Goal: Task Accomplishment & Management: Use online tool/utility

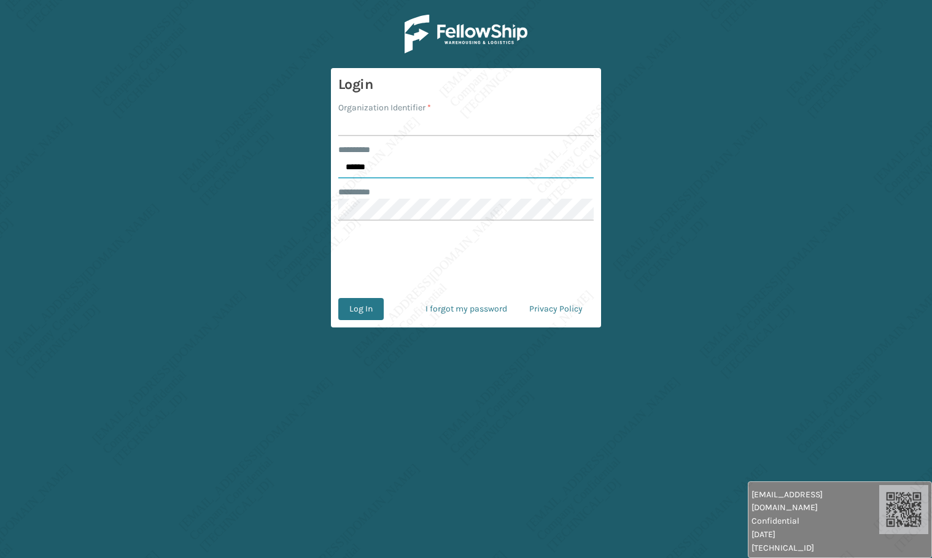
click at [388, 173] on input "******" at bounding box center [465, 167] width 255 height 22
type input "*****"
click at [384, 131] on input "Organization Identifier *" at bounding box center [465, 125] width 255 height 22
type input "[PERSON_NAME]"
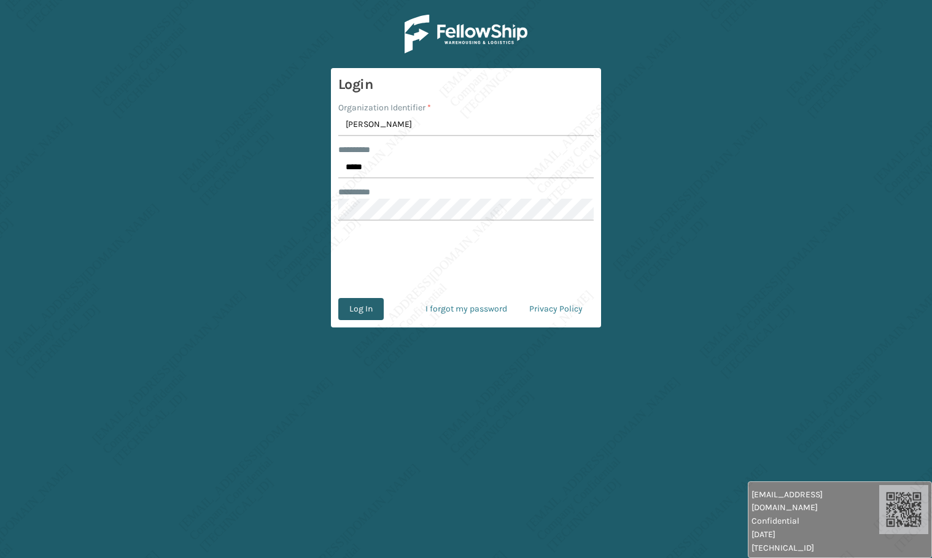
click at [368, 311] on button "Log In" at bounding box center [360, 309] width 45 height 22
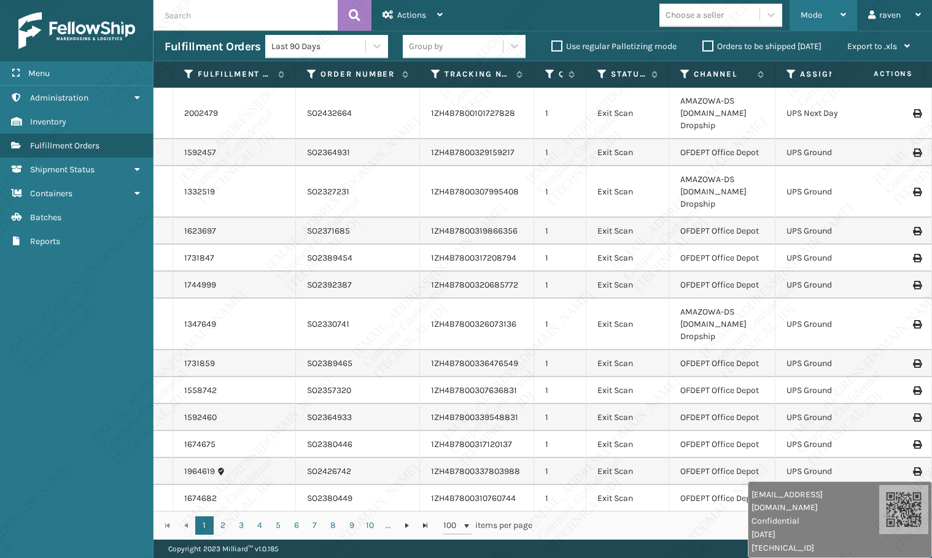
click at [819, 18] on span "Mode" at bounding box center [810, 15] width 21 height 10
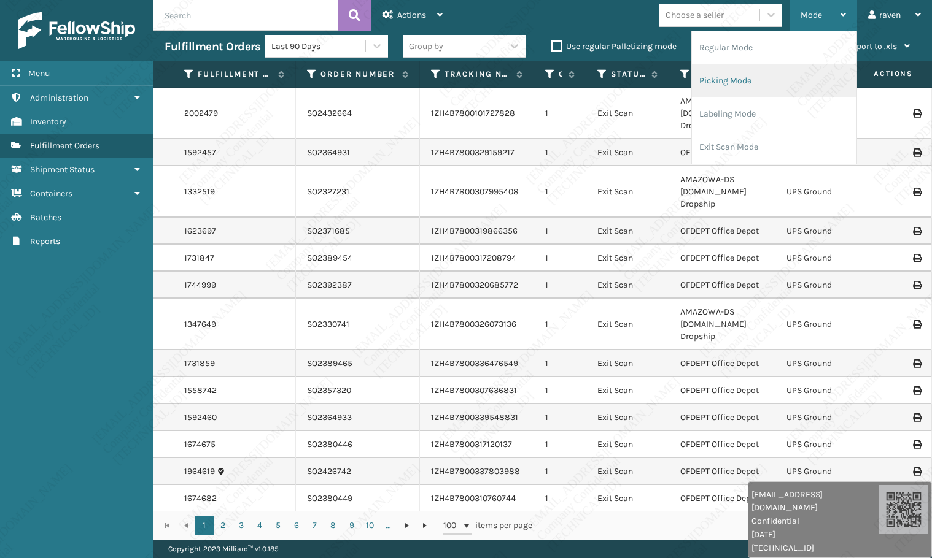
click at [773, 80] on li "Picking Mode" at bounding box center [774, 80] width 164 height 33
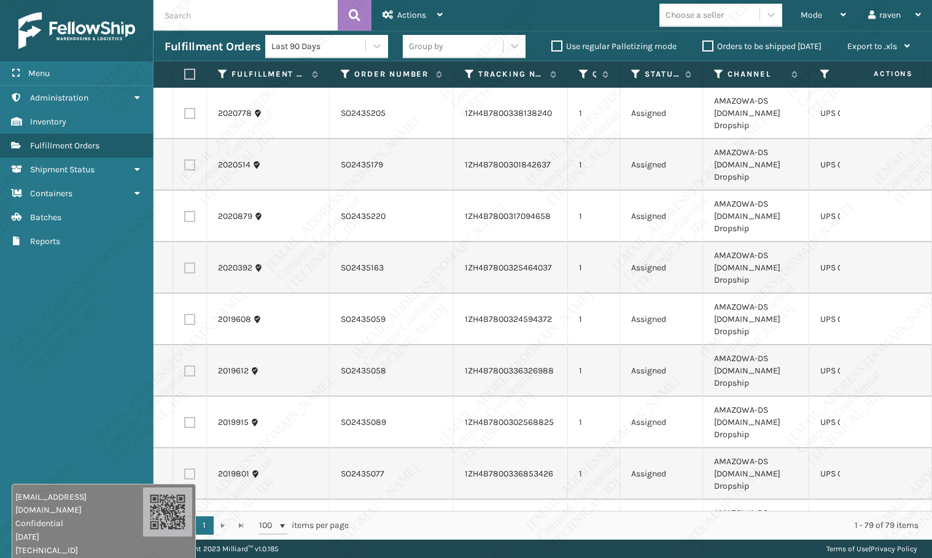
drag, startPoint x: 804, startPoint y: 539, endPoint x: 65, endPoint y: 476, distance: 741.6
click at [68, 532] on span "[DATE]" at bounding box center [79, 537] width 128 height 13
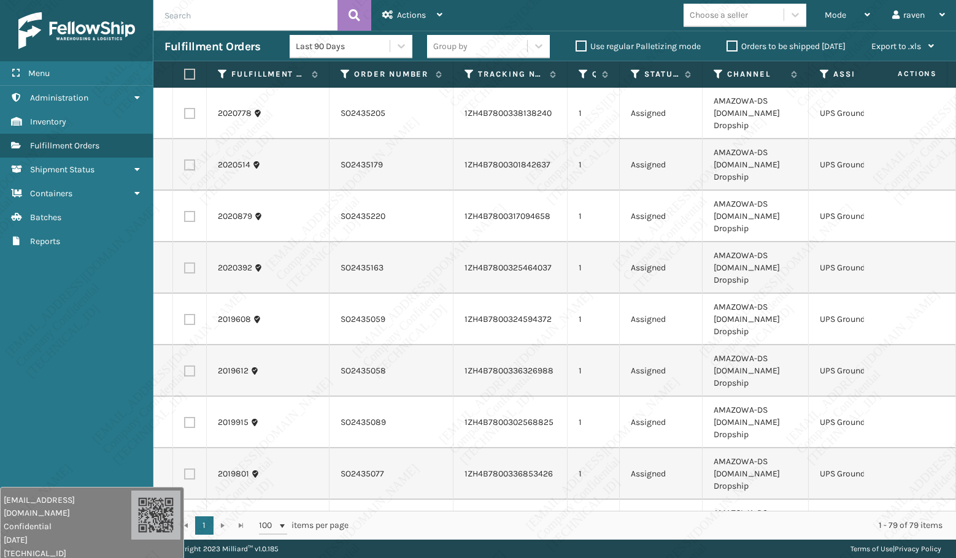
click at [819, 74] on th "Assigned Carrier Service" at bounding box center [867, 74] width 117 height 26
click at [819, 78] on th "Assigned Carrier Service" at bounding box center [867, 74] width 117 height 26
click at [828, 72] on icon at bounding box center [825, 74] width 10 height 11
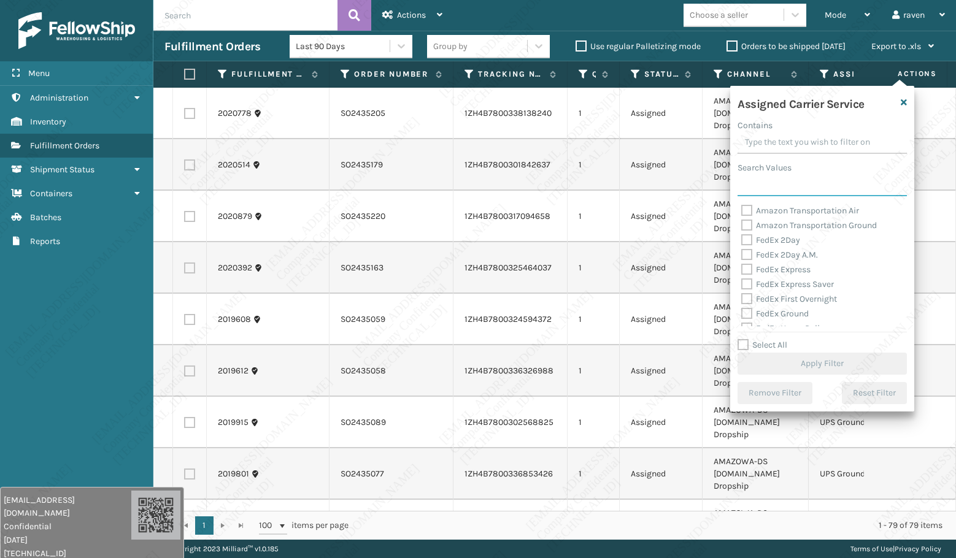
click at [771, 190] on input "Search Values" at bounding box center [822, 185] width 169 height 22
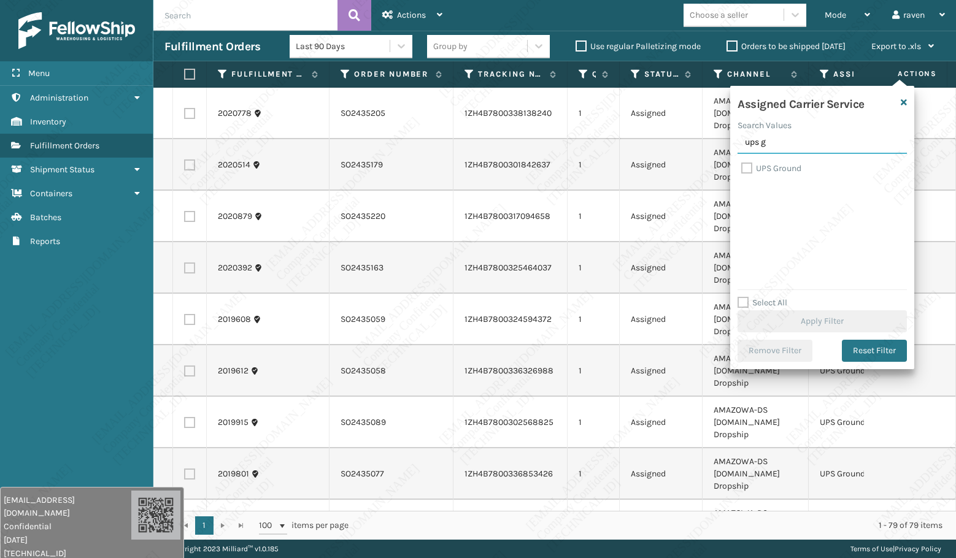
type input "ups g"
click at [779, 171] on label "UPS Ground" at bounding box center [771, 168] width 60 height 10
click at [742, 169] on input "UPS Ground" at bounding box center [741, 165] width 1 height 8
checkbox input "true"
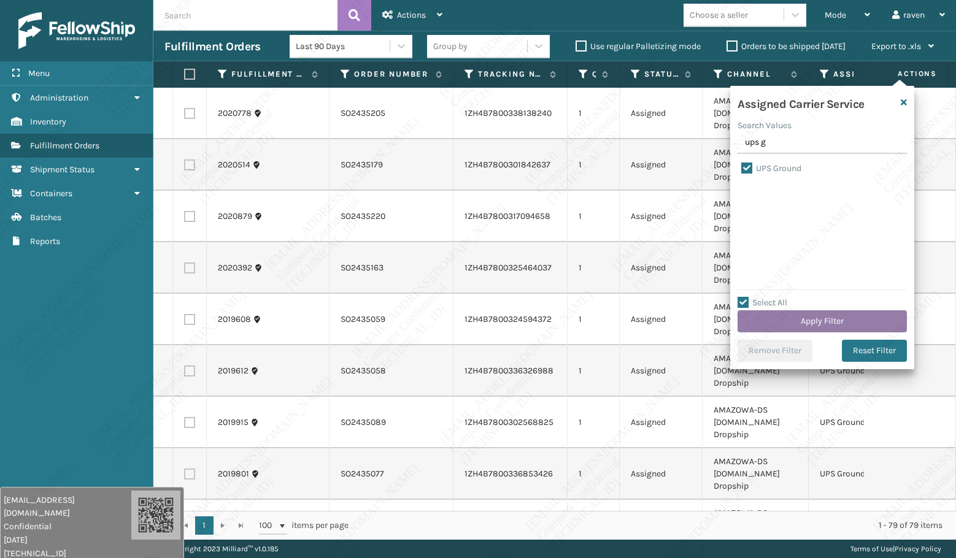
click at [811, 320] on button "Apply Filter" at bounding box center [822, 322] width 169 height 22
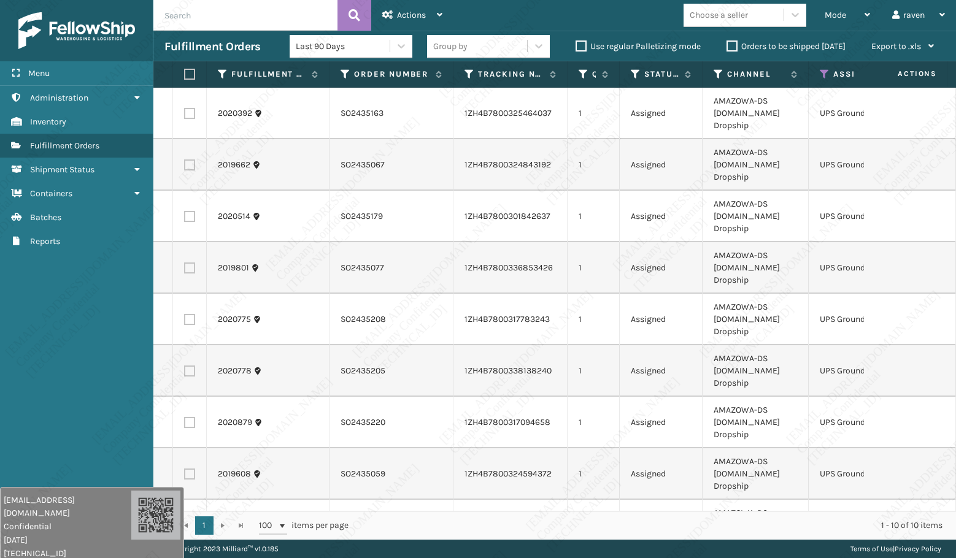
click at [190, 74] on label at bounding box center [187, 74] width 7 height 11
click at [185, 74] on input "checkbox" at bounding box center [184, 75] width 1 height 8
checkbox input "true"
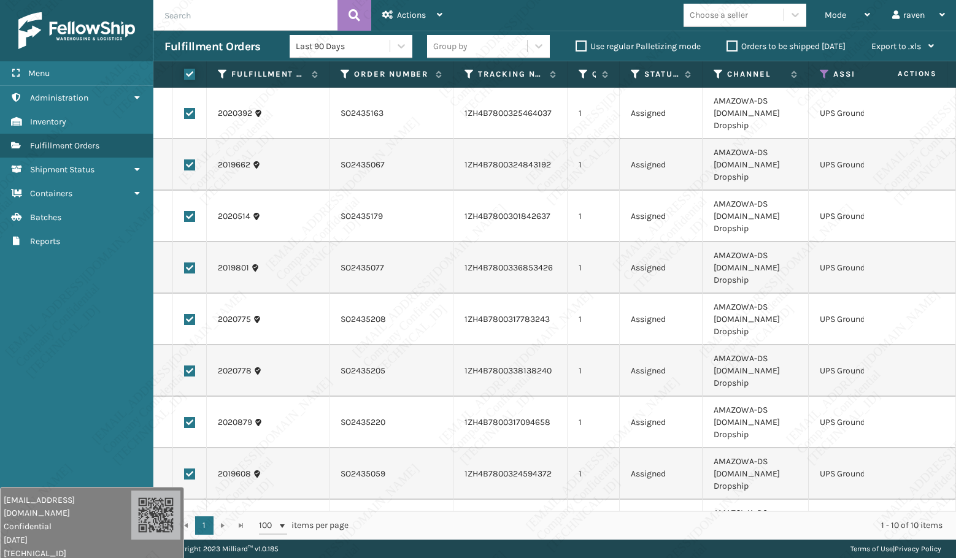
checkbox input "true"
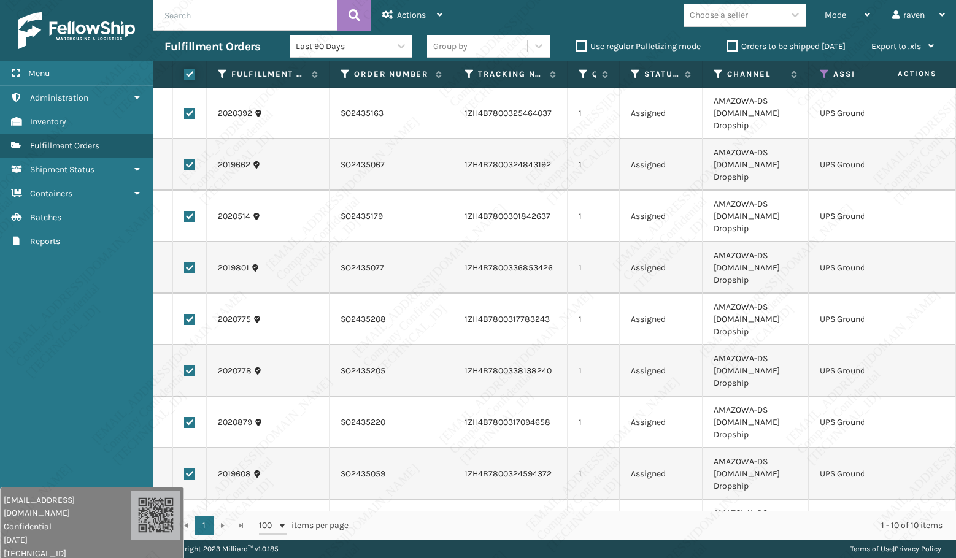
checkbox input "true"
click at [401, 11] on span "Actions" at bounding box center [411, 15] width 29 height 10
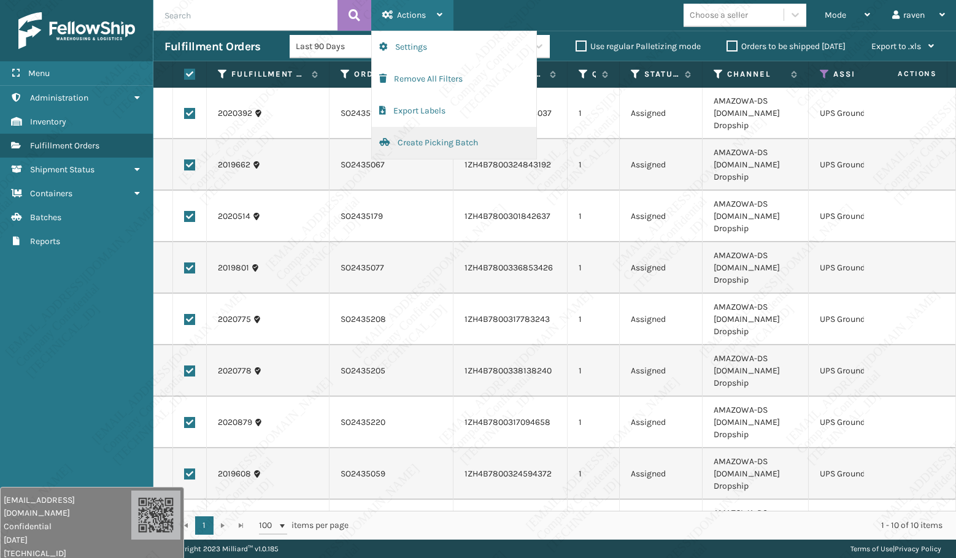
click at [435, 152] on button "Create Picking Batch" at bounding box center [454, 143] width 164 height 32
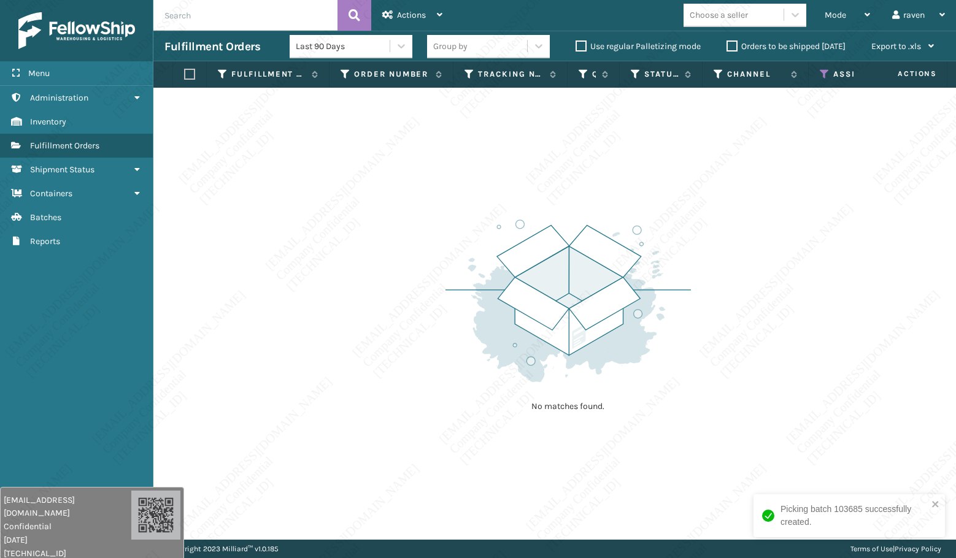
click at [825, 74] on icon at bounding box center [825, 74] width 10 height 11
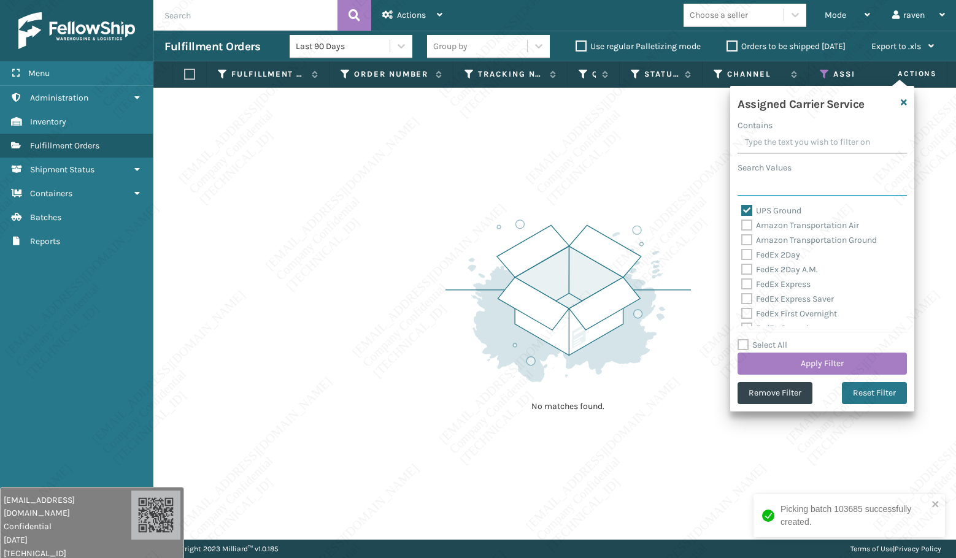
click at [790, 190] on input "Search Values" at bounding box center [822, 185] width 169 height 22
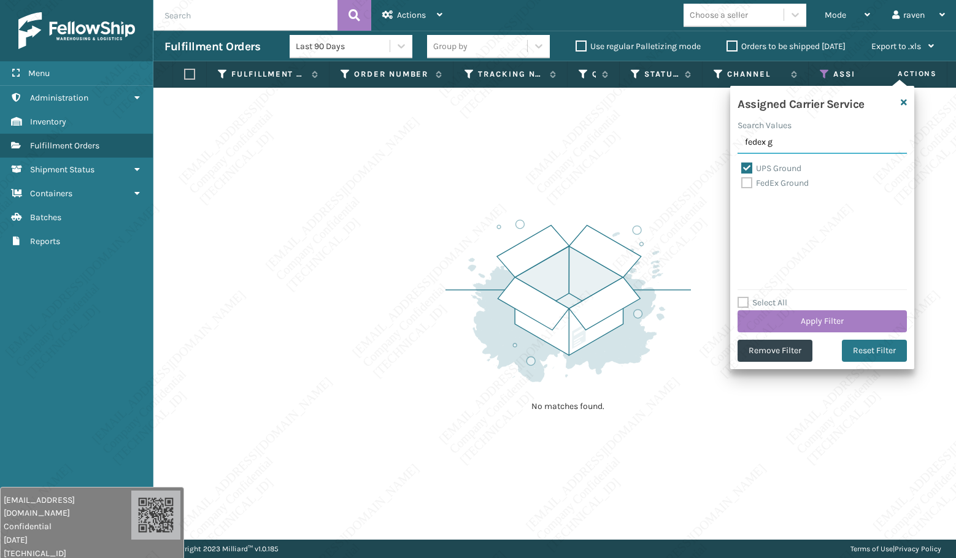
type input "fedex g"
click at [791, 171] on label "UPS Ground" at bounding box center [771, 168] width 60 height 10
click at [742, 169] on input "UPS Ground" at bounding box center [741, 165] width 1 height 8
checkbox input "false"
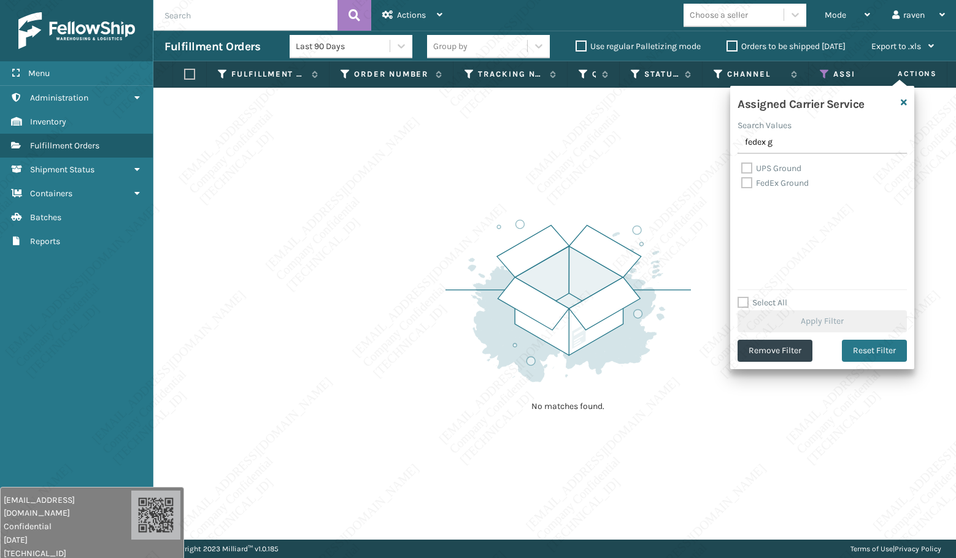
click at [786, 183] on label "FedEx Ground" at bounding box center [775, 183] width 68 height 10
click at [742, 183] on input "FedEx Ground" at bounding box center [741, 180] width 1 height 8
checkbox input "true"
click at [821, 325] on button "Apply Filter" at bounding box center [822, 322] width 169 height 22
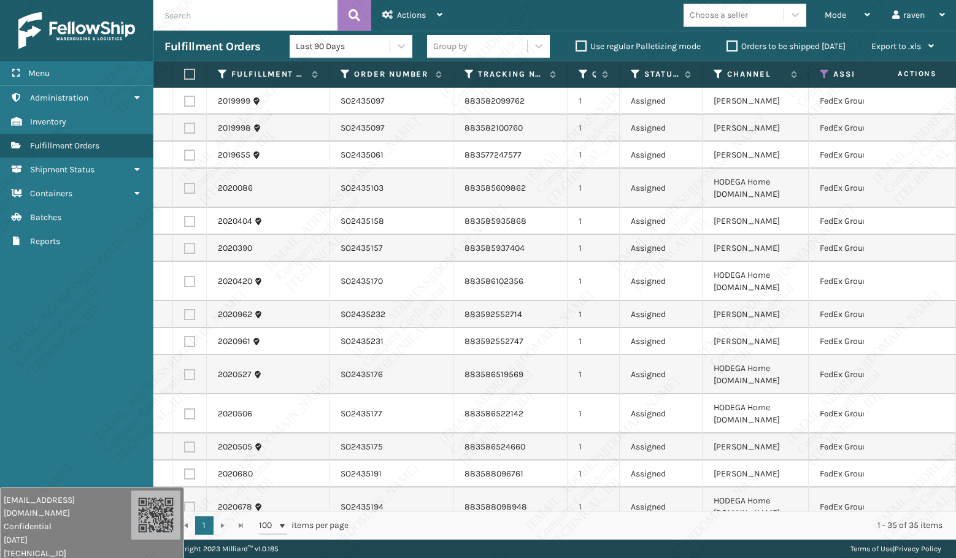
click at [190, 73] on label at bounding box center [187, 74] width 7 height 11
click at [185, 73] on input "checkbox" at bounding box center [184, 75] width 1 height 8
checkbox input "true"
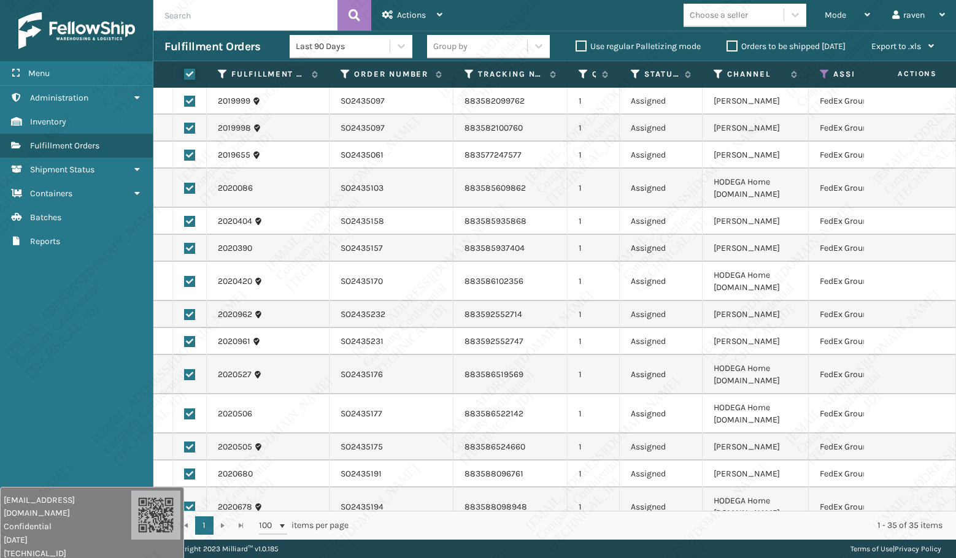
checkbox input "true"
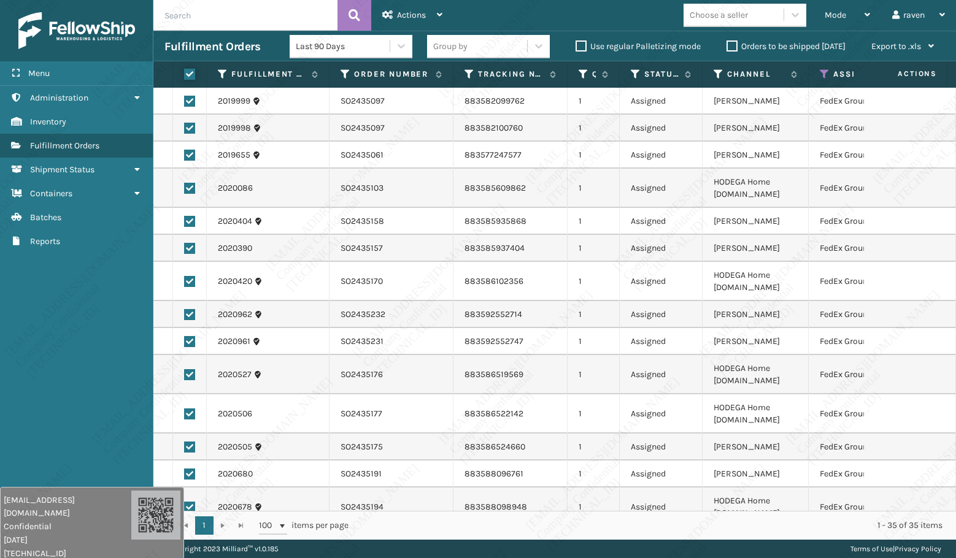
checkbox input "true"
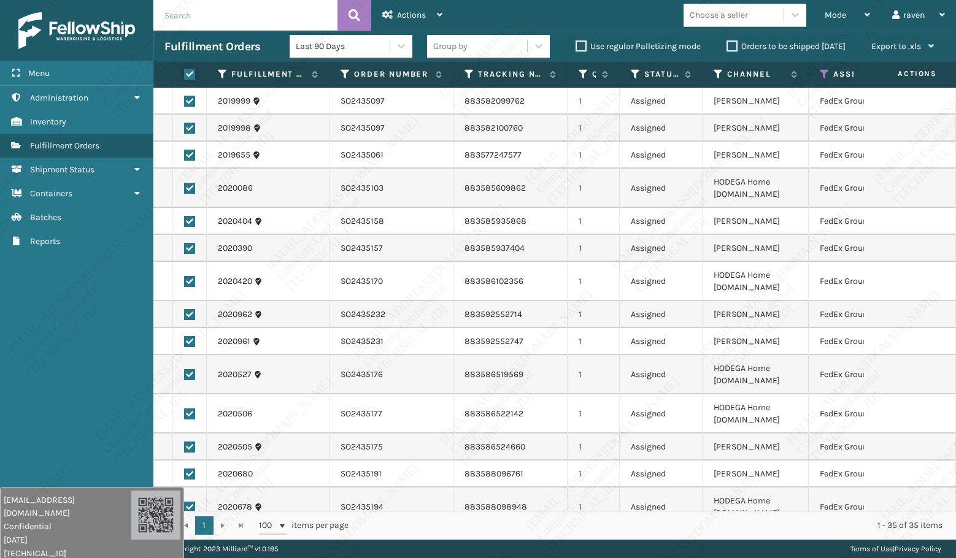
checkbox input "true"
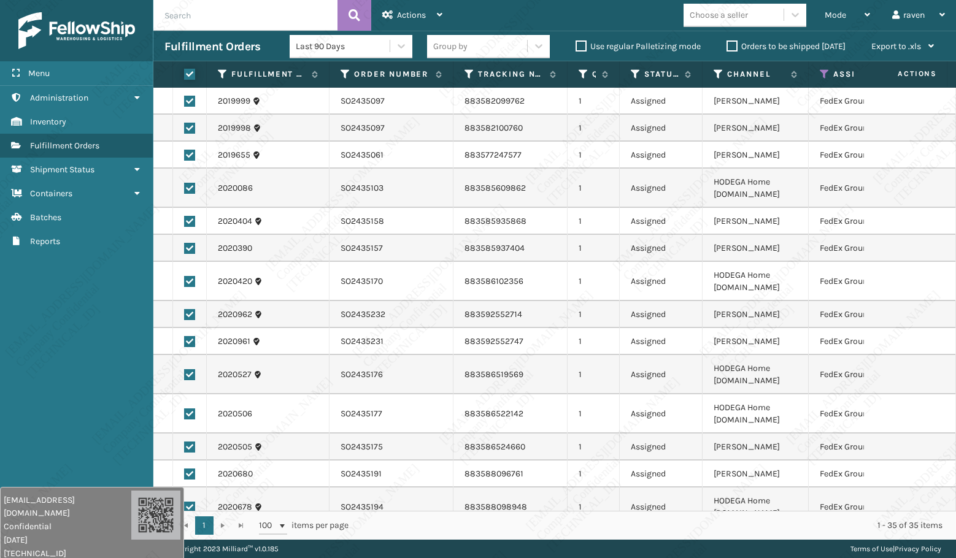
checkbox input "true"
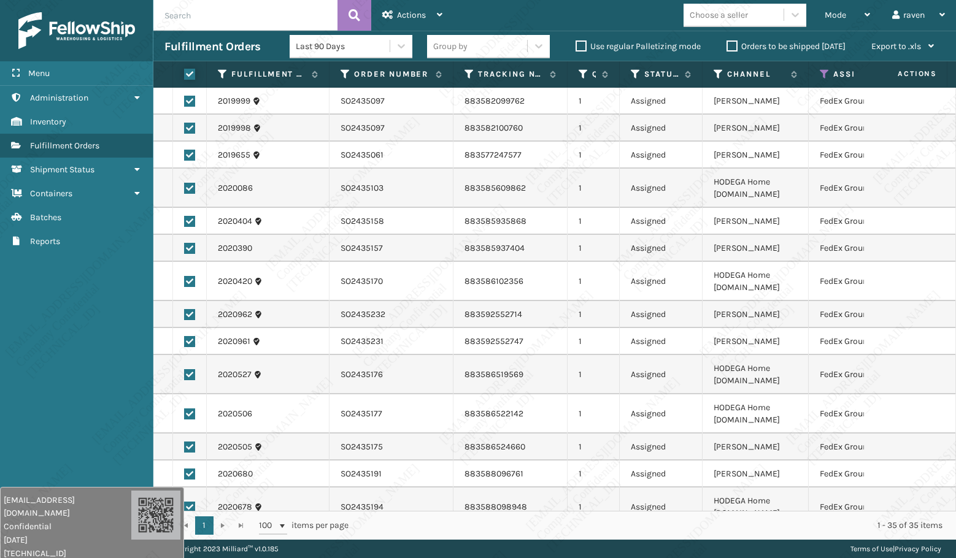
checkbox input "true"
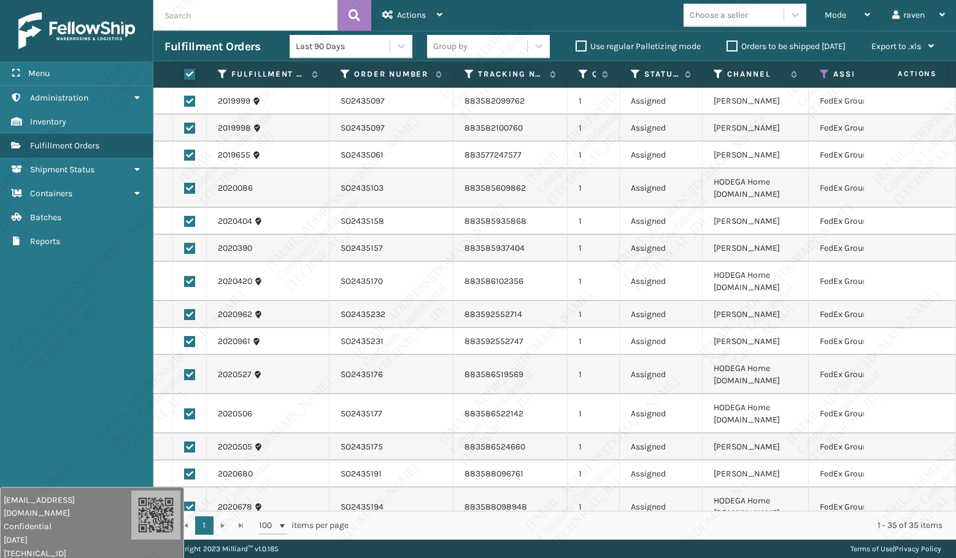
checkbox input "true"
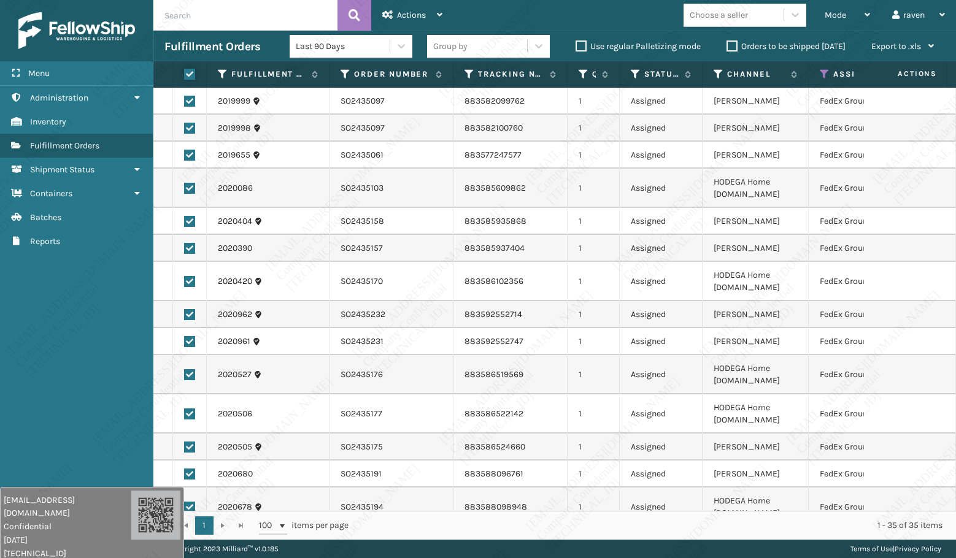
checkbox input "true"
click at [394, 10] on div "Actions" at bounding box center [412, 15] width 60 height 31
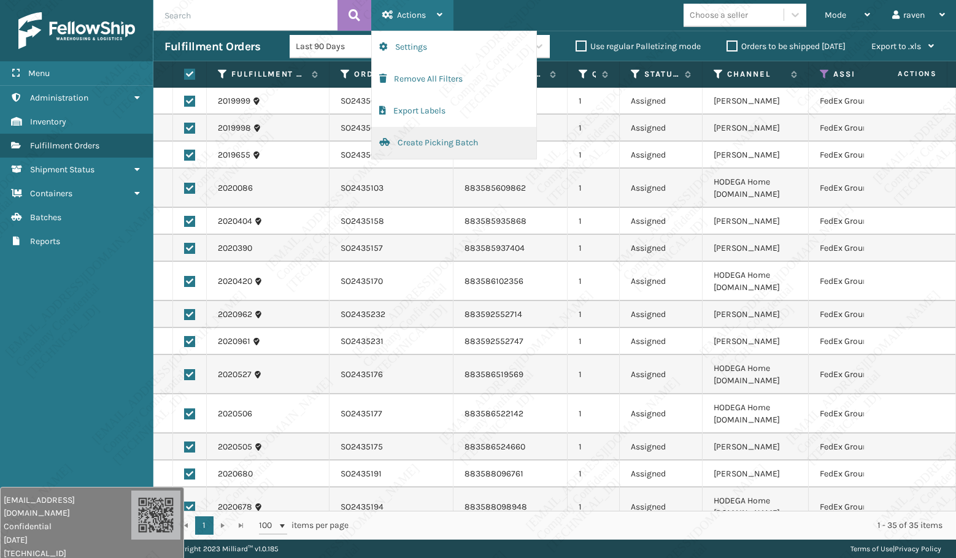
click at [421, 139] on button "Create Picking Batch" at bounding box center [454, 143] width 164 height 32
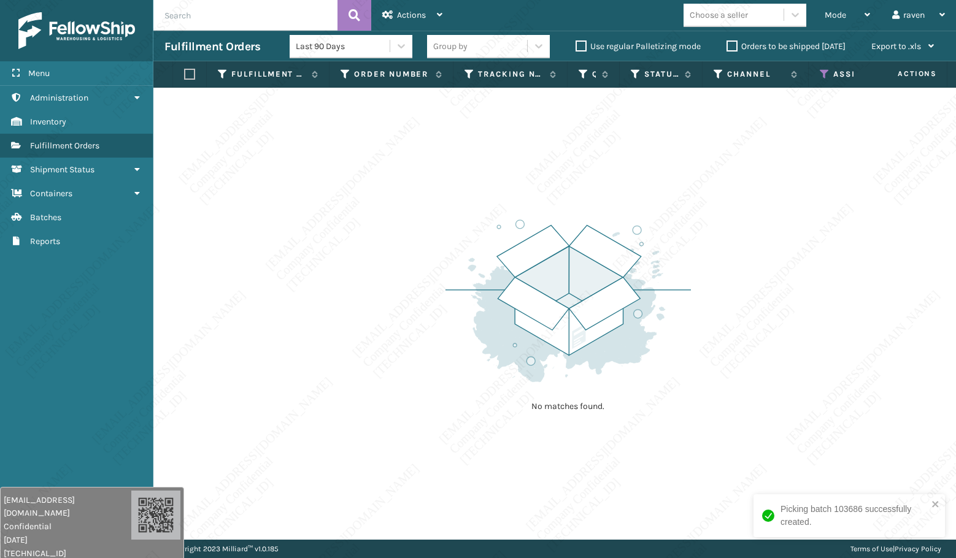
click at [823, 74] on icon at bounding box center [825, 74] width 10 height 11
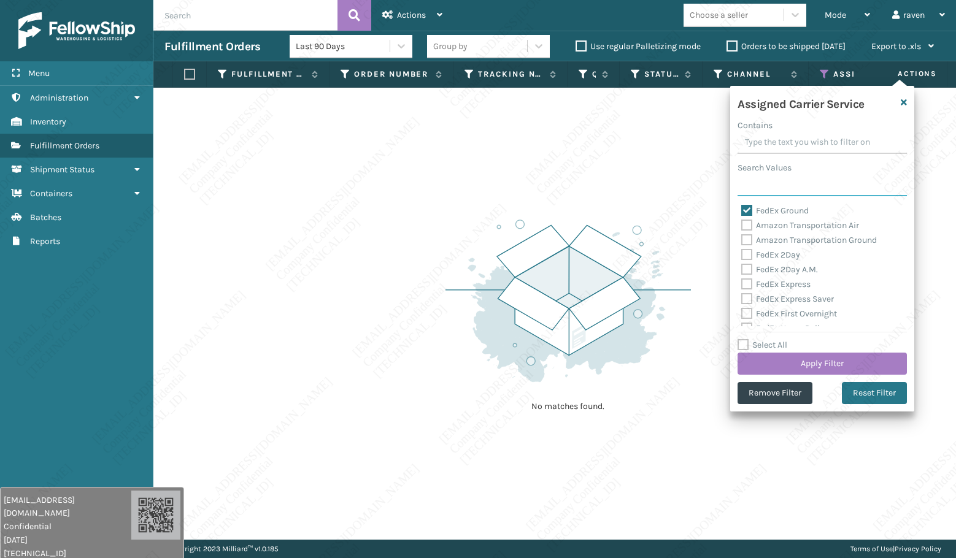
click at [774, 184] on input "Search Values" at bounding box center [822, 185] width 169 height 22
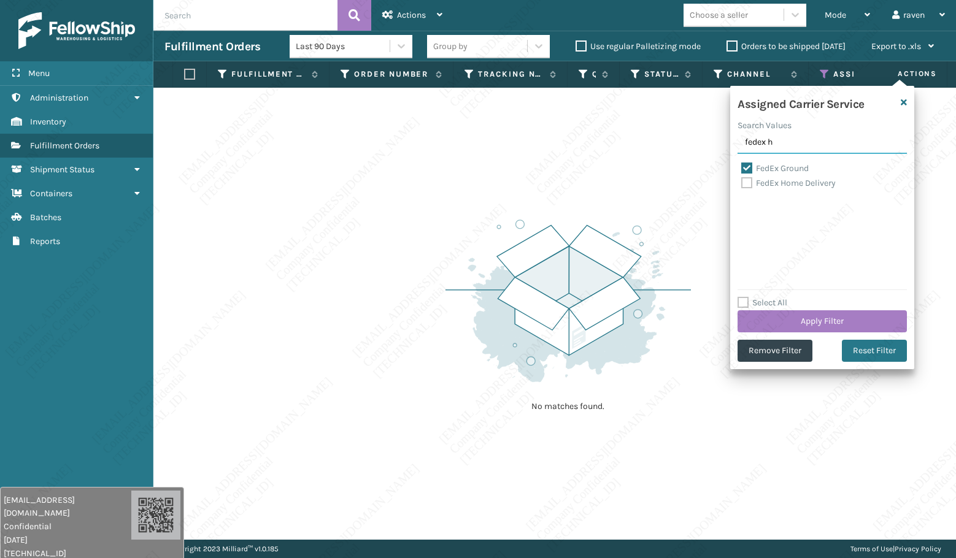
type input "fedex h"
click at [779, 187] on label "FedEx Home Delivery" at bounding box center [788, 183] width 95 height 10
click at [742, 184] on input "FedEx Home Delivery" at bounding box center [741, 180] width 1 height 8
checkbox input "true"
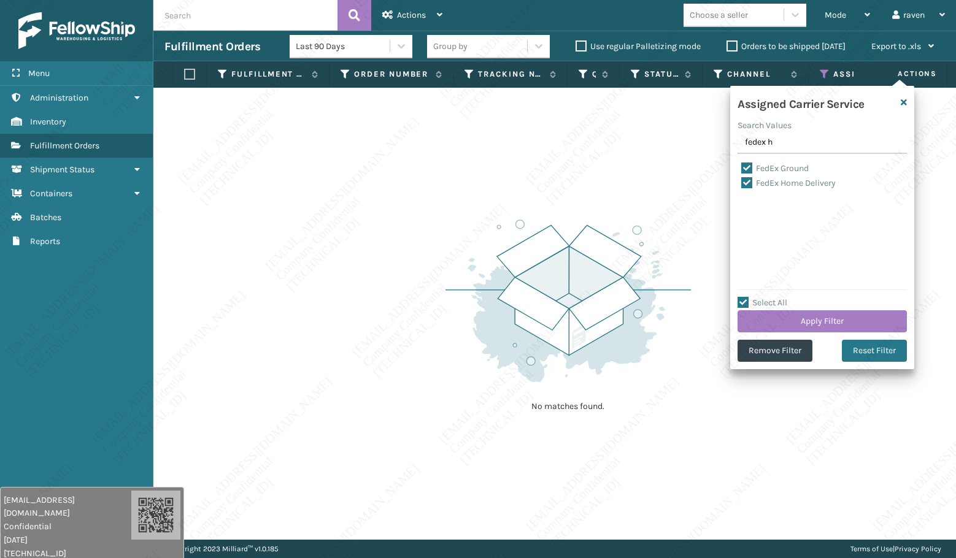
click at [778, 169] on label "FedEx Ground" at bounding box center [775, 168] width 68 height 10
click at [742, 169] on input "FedEx Ground" at bounding box center [741, 165] width 1 height 8
checkbox input "false"
click at [834, 315] on button "Apply Filter" at bounding box center [822, 322] width 169 height 22
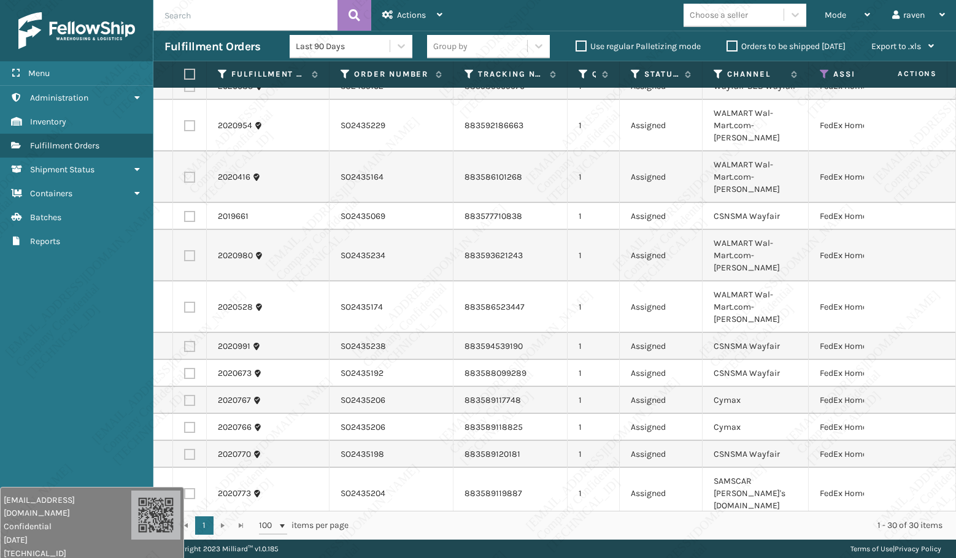
scroll to position [245, 0]
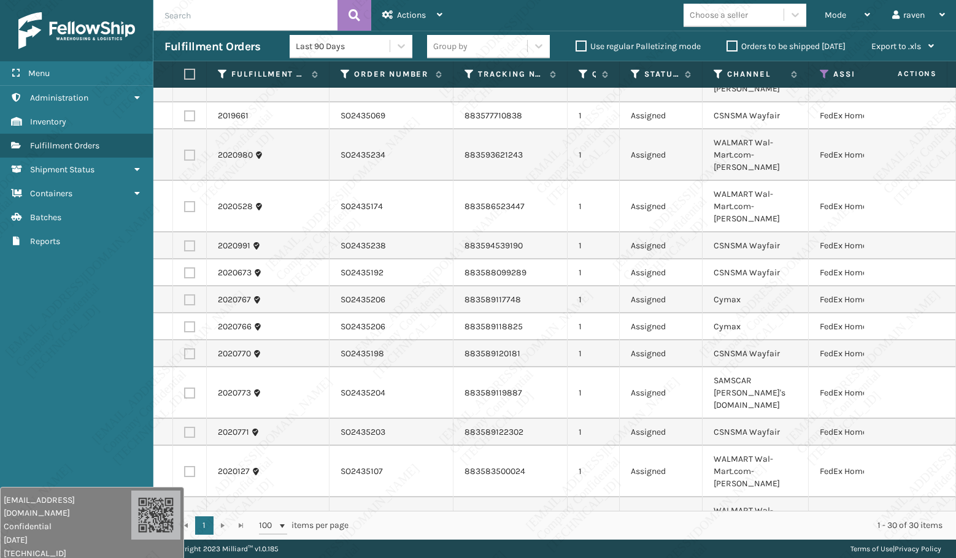
click at [190, 76] on label at bounding box center [187, 74] width 7 height 11
click at [185, 76] on input "checkbox" at bounding box center [184, 75] width 1 height 8
checkbox input "true"
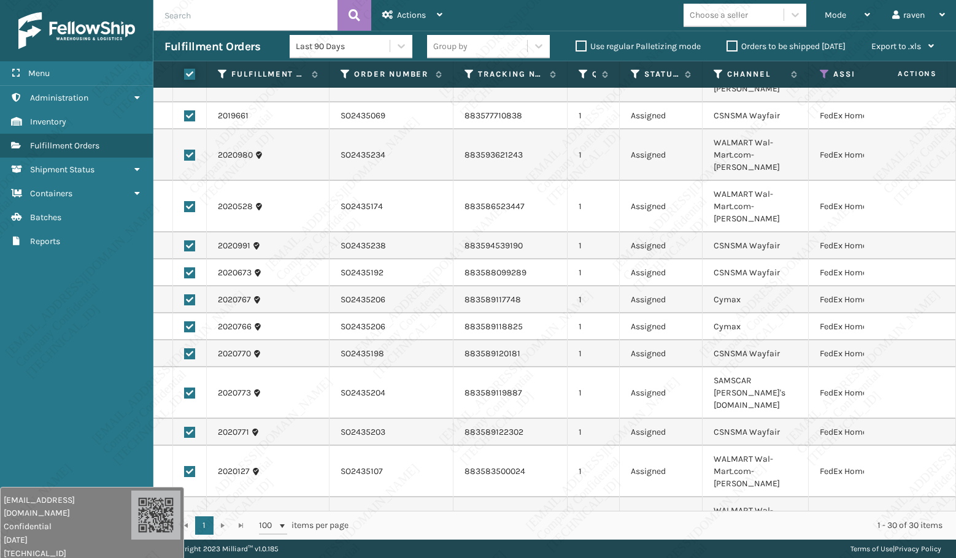
checkbox input "true"
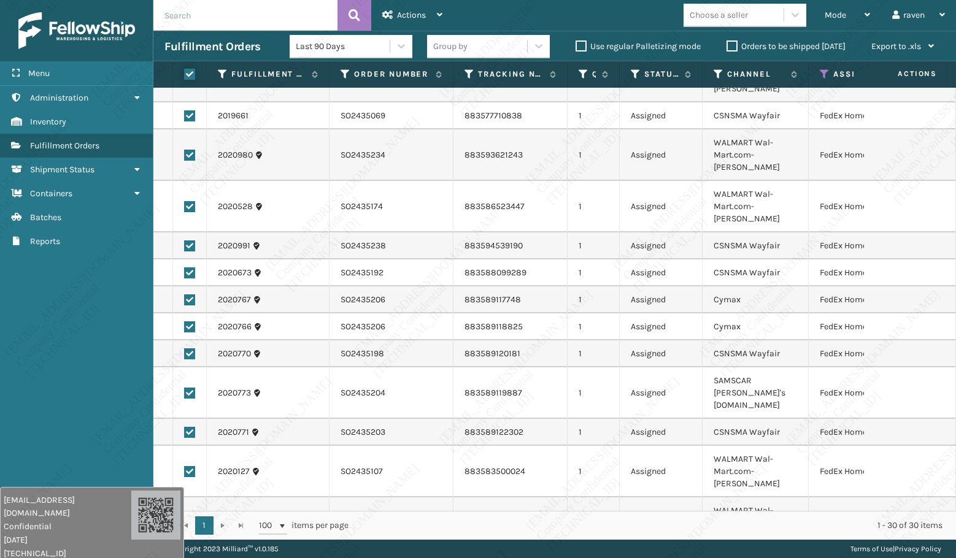
checkbox input "true"
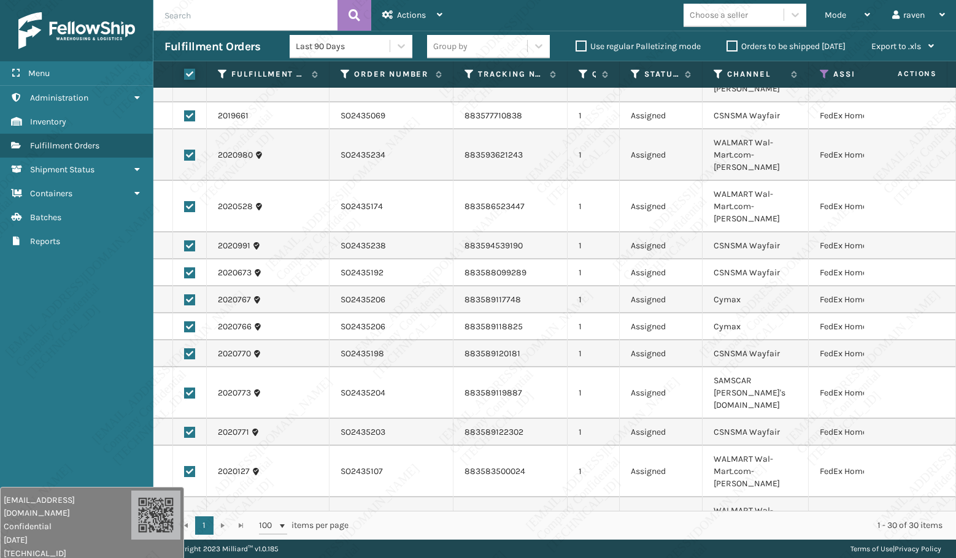
checkbox input "true"
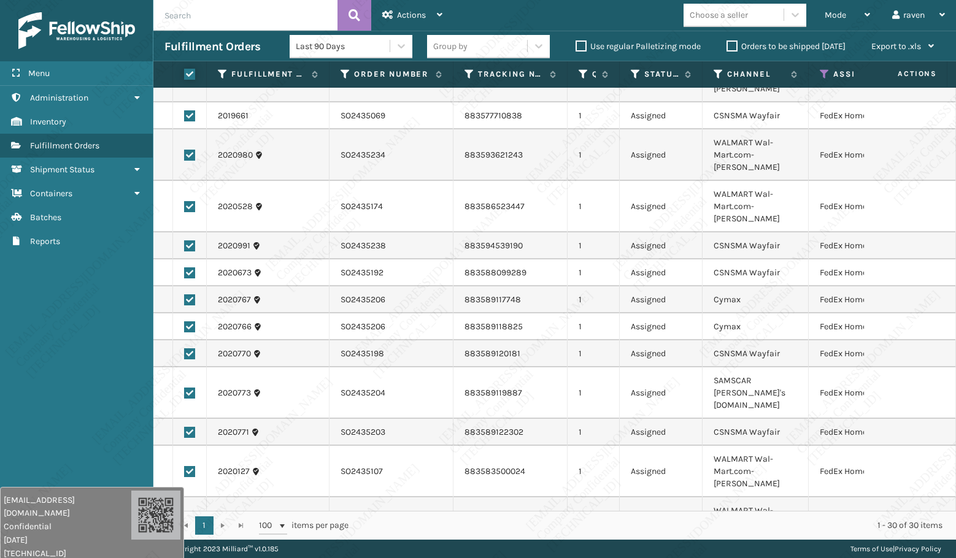
checkbox input "true"
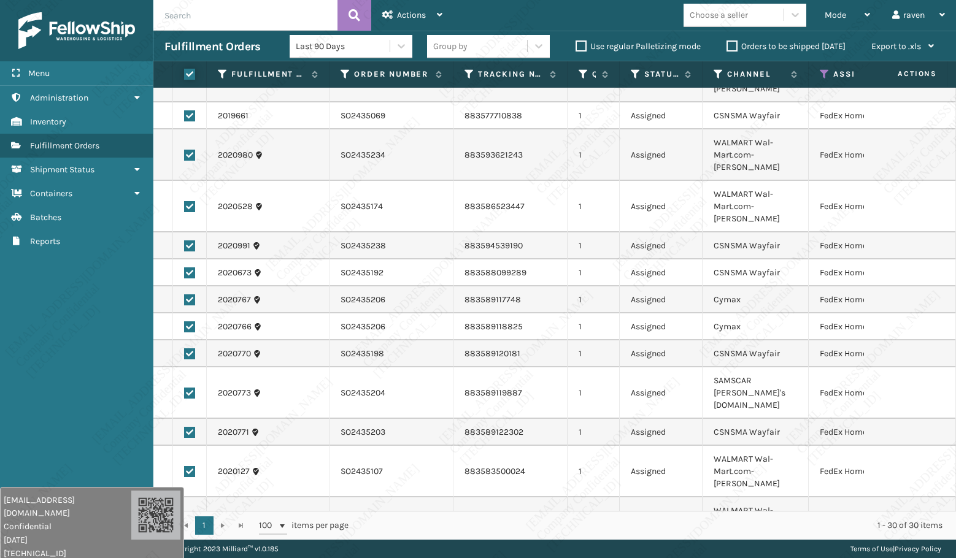
checkbox input "true"
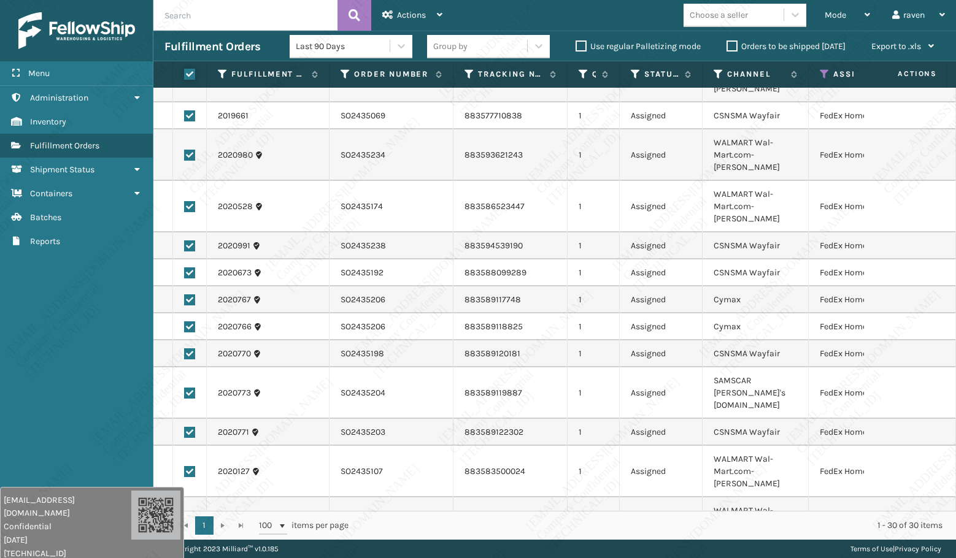
checkbox input "true"
click at [422, 9] on div "Actions" at bounding box center [412, 15] width 60 height 31
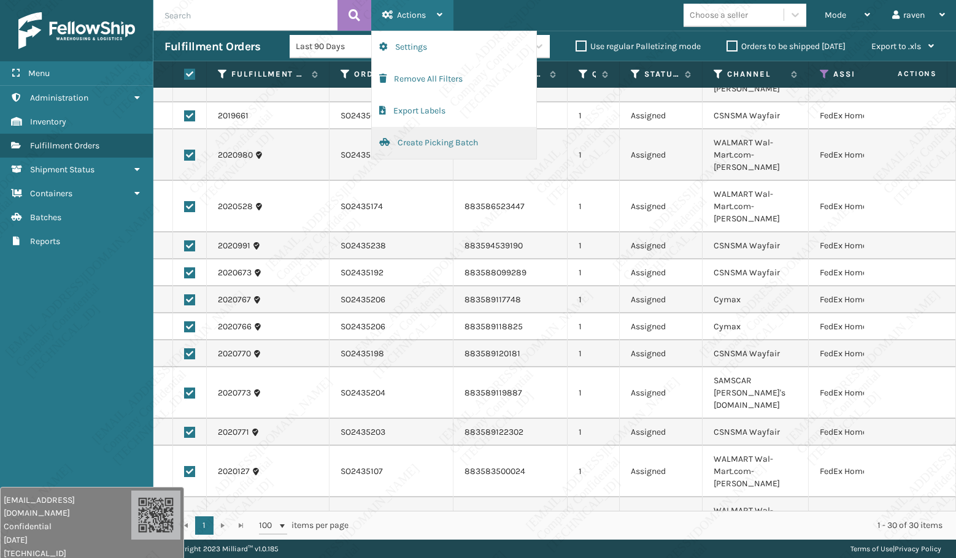
click at [427, 144] on button "Create Picking Batch" at bounding box center [454, 143] width 164 height 32
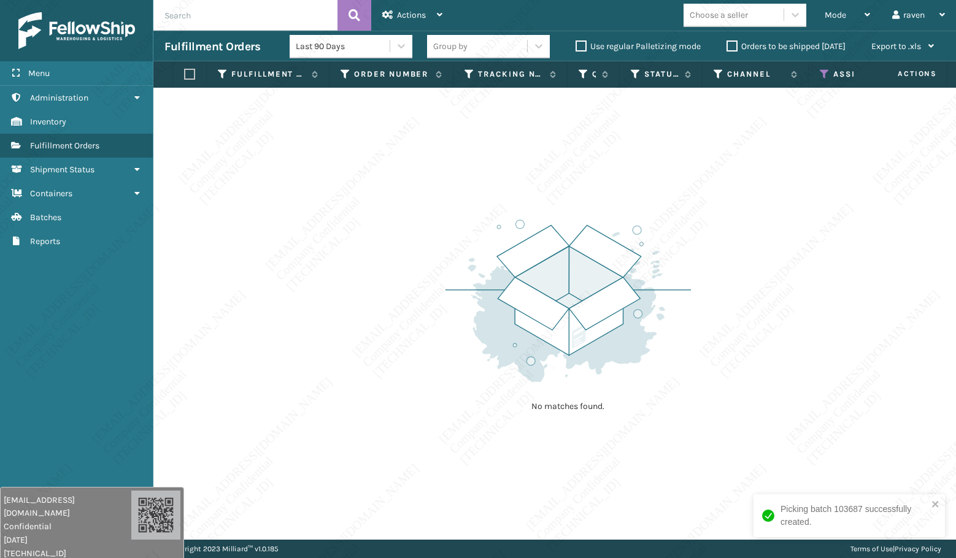
click at [826, 73] on icon at bounding box center [825, 74] width 10 height 11
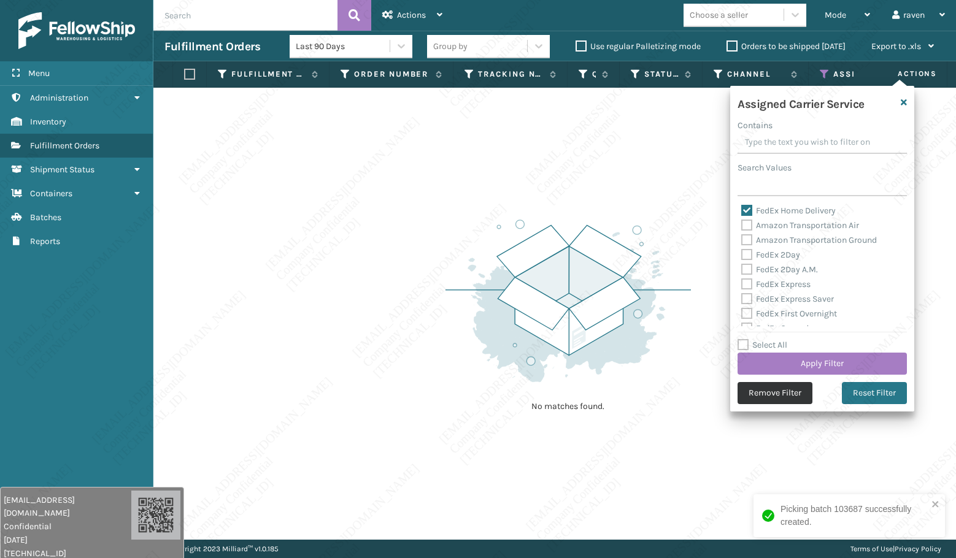
click at [765, 392] on button "Remove Filter" at bounding box center [775, 393] width 75 height 22
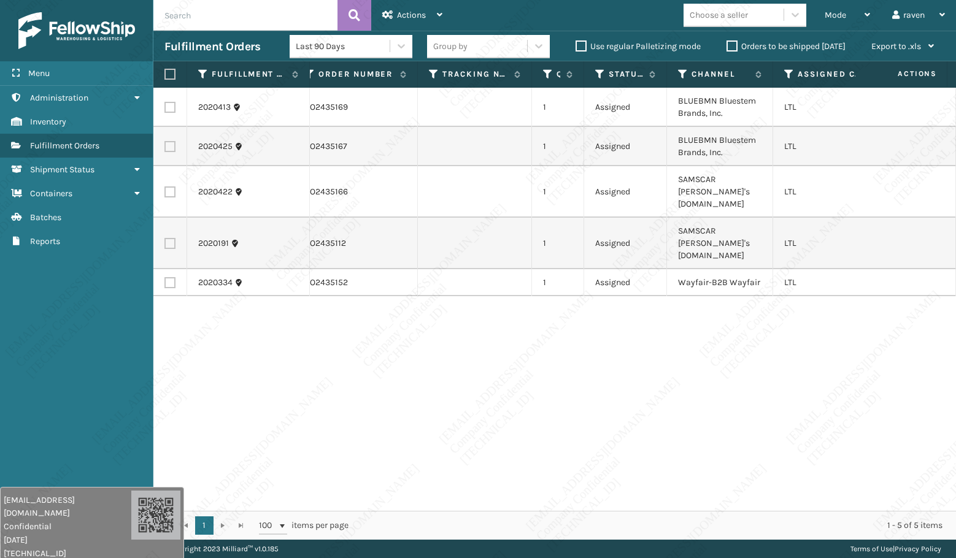
scroll to position [0, 42]
click at [735, 395] on div "2020413 SO2435169 1 Assigned BLUEBMN Bluestem Brands, Inc. LTL 2020425 SO243516…" at bounding box center [554, 299] width 803 height 423
click at [171, 105] on label at bounding box center [169, 107] width 11 height 11
click at [165, 105] on input "checkbox" at bounding box center [164, 106] width 1 height 8
checkbox input "true"
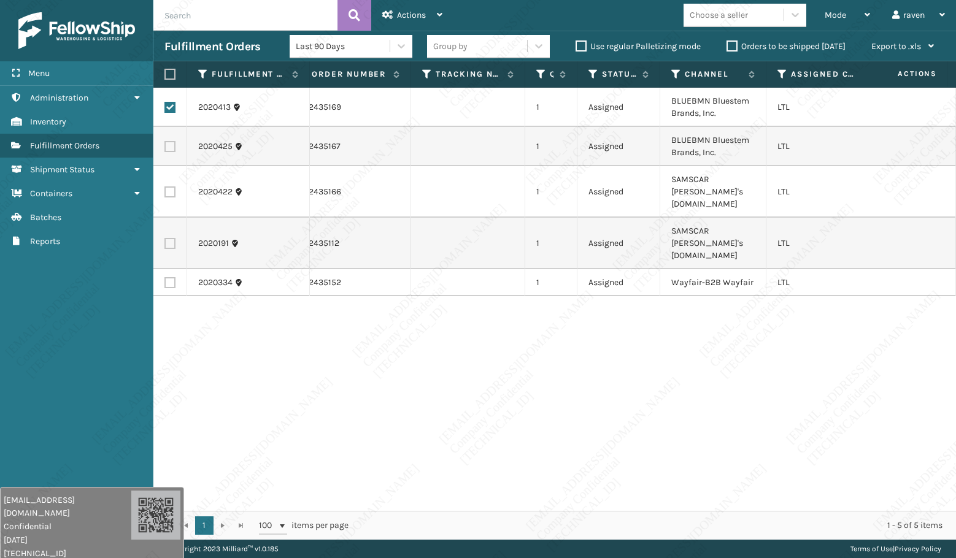
click at [169, 147] on label at bounding box center [169, 146] width 11 height 11
click at [165, 147] on input "checkbox" at bounding box center [164, 145] width 1 height 8
checkbox input "true"
click at [428, 12] on div "Actions" at bounding box center [412, 15] width 60 height 31
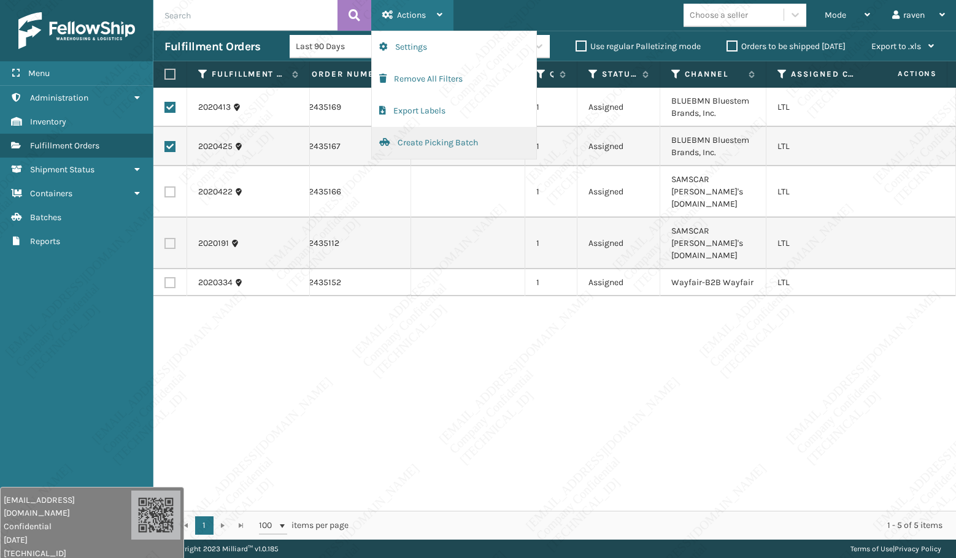
click at [439, 145] on button "Create Picking Batch" at bounding box center [454, 143] width 164 height 32
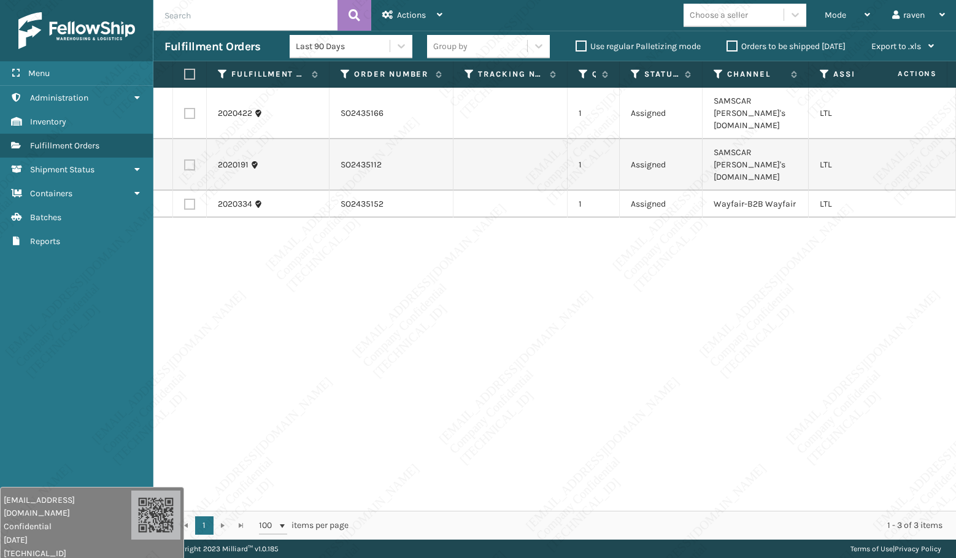
click at [746, 241] on div "2020422 SO2435166 1 Assigned SAMSCAR [PERSON_NAME]'s [DOMAIN_NAME] LTL 2020191 …" at bounding box center [554, 299] width 803 height 423
click at [192, 109] on label at bounding box center [189, 113] width 11 height 11
click at [185, 109] on input "checkbox" at bounding box center [184, 112] width 1 height 8
checkbox input "true"
click at [191, 160] on label at bounding box center [189, 165] width 11 height 11
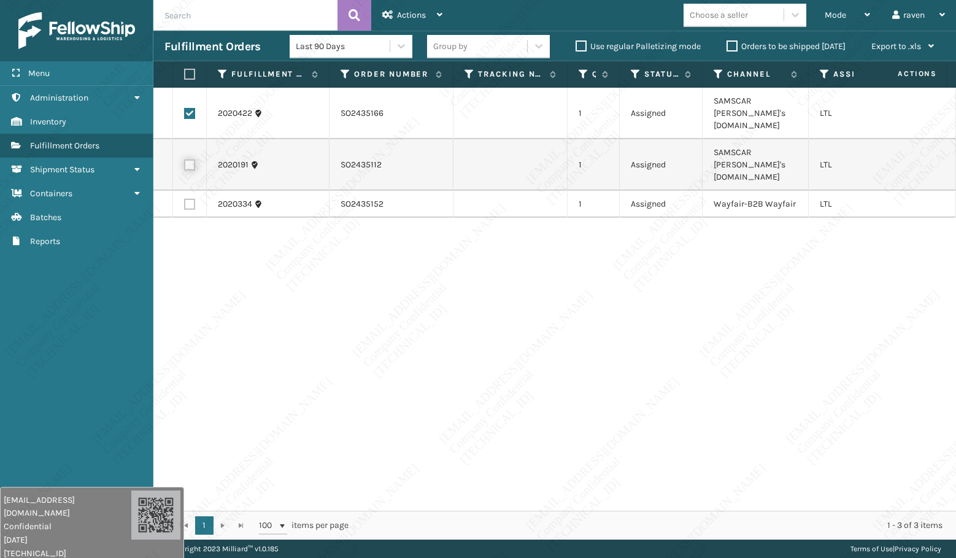
click at [185, 160] on input "checkbox" at bounding box center [184, 164] width 1 height 8
checkbox input "true"
click at [528, 369] on div "2020422 SO2435166 1 Assigned SAMSCAR [PERSON_NAME]'s [DOMAIN_NAME] LTL 2020191 …" at bounding box center [554, 299] width 803 height 423
click at [404, 14] on span "Actions" at bounding box center [411, 15] width 29 height 10
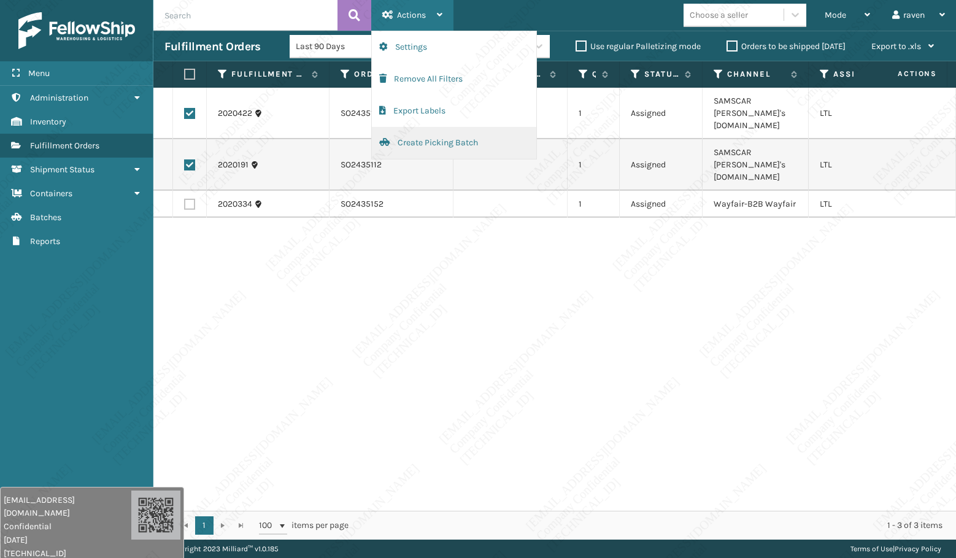
click at [454, 139] on button "Create Picking Batch" at bounding box center [454, 143] width 164 height 32
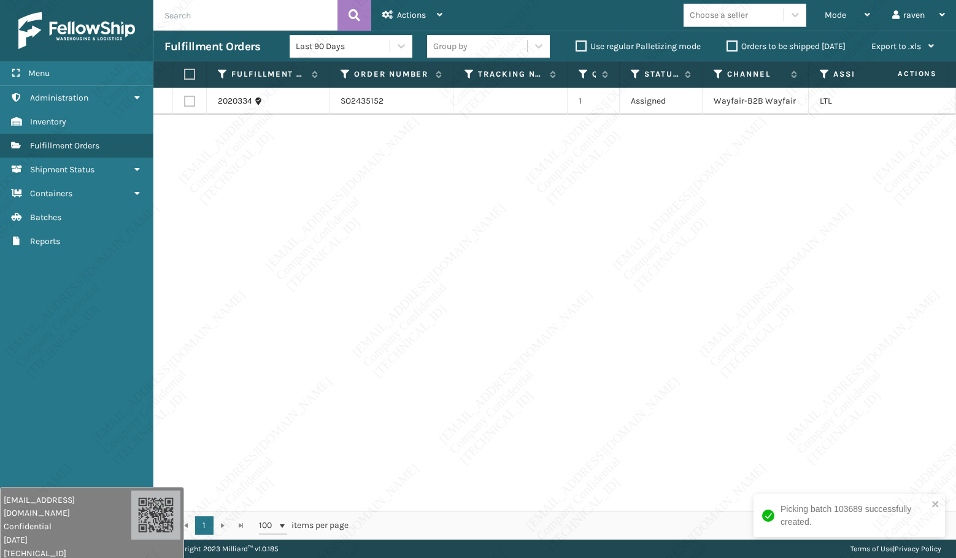
click at [557, 325] on div "2020334 SO2435152 1 Assigned Wayfair-B2B Wayfair LTL" at bounding box center [554, 299] width 803 height 423
click at [832, 24] on div "Mode" at bounding box center [847, 15] width 45 height 31
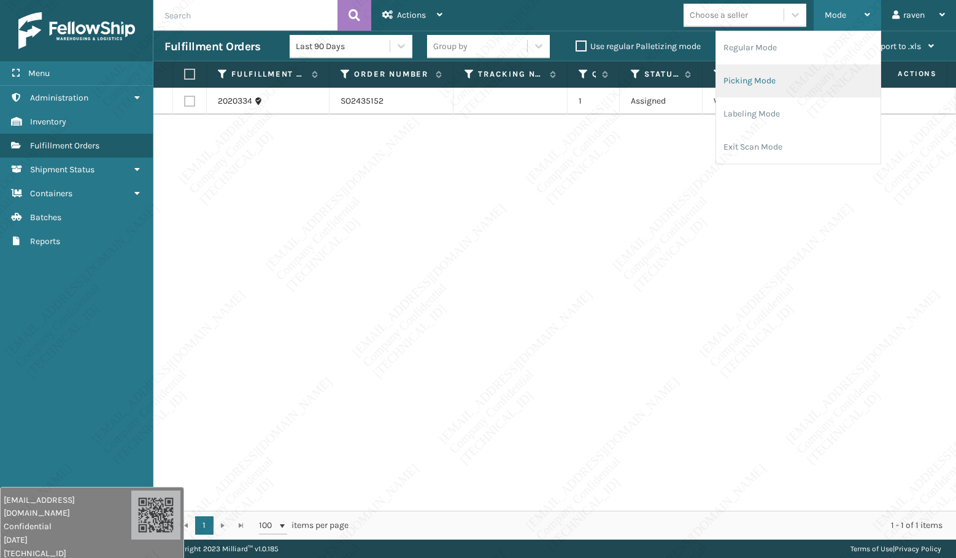
click at [787, 87] on li "Picking Mode" at bounding box center [798, 80] width 164 height 33
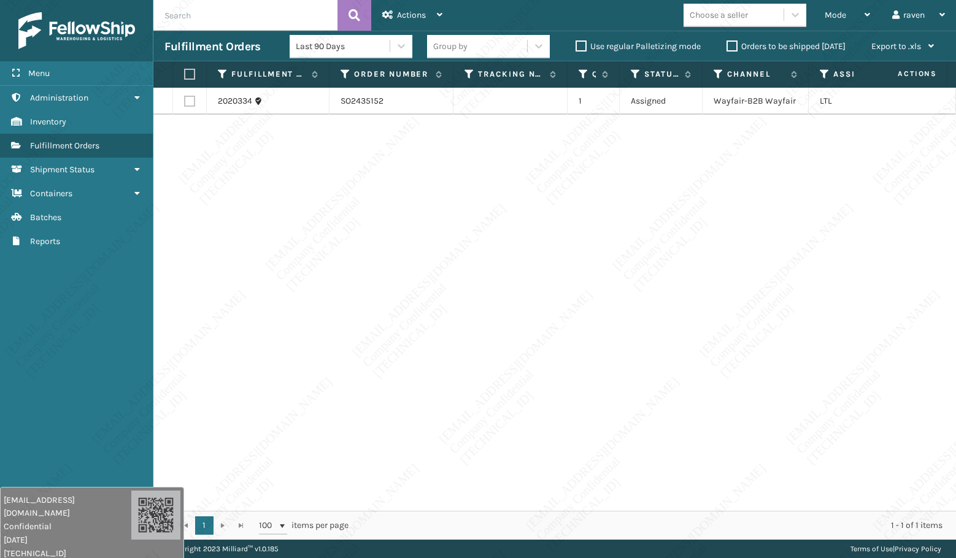
click at [188, 70] on label at bounding box center [187, 74] width 7 height 11
click at [185, 71] on input "checkbox" at bounding box center [184, 75] width 1 height 8
checkbox input "true"
click at [418, 4] on div "Actions" at bounding box center [412, 15] width 60 height 31
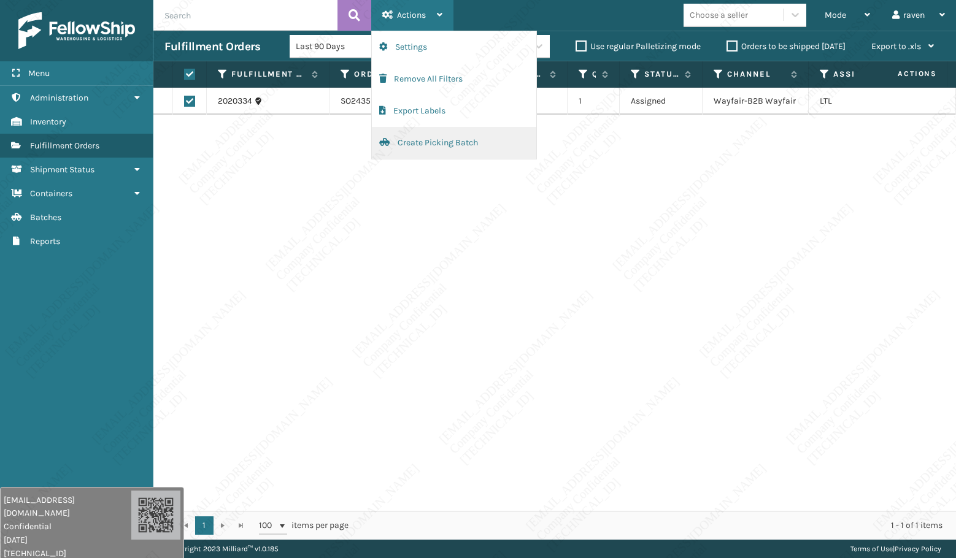
click at [438, 147] on button "Create Picking Batch" at bounding box center [454, 143] width 164 height 32
